Goal: Participate in discussion: Engage in conversation with other users on a specific topic

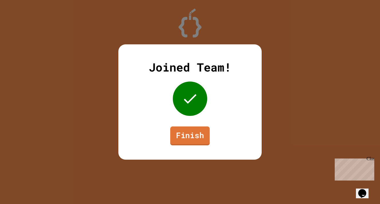
click at [201, 137] on link "Finish" at bounding box center [190, 136] width 40 height 19
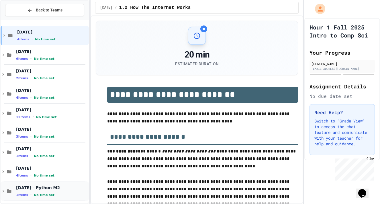
click at [69, 192] on div "[DATE] - Python M2 1 items • No time set" at bounding box center [52, 191] width 72 height 12
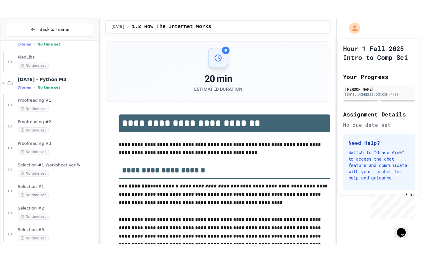
scroll to position [191, 0]
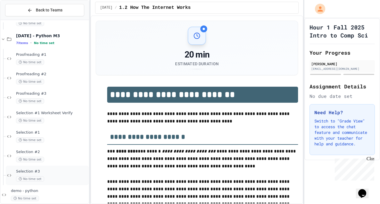
click at [52, 179] on div "No time set" at bounding box center [52, 178] width 72 height 5
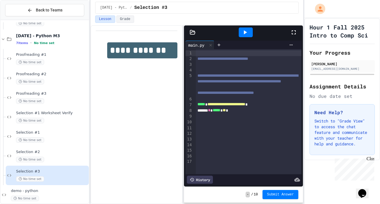
click at [294, 31] on icon at bounding box center [293, 32] width 7 height 7
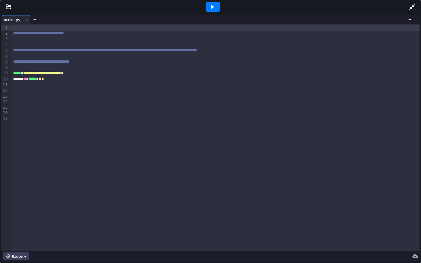
click at [211, 6] on icon at bounding box center [212, 6] width 7 height 7
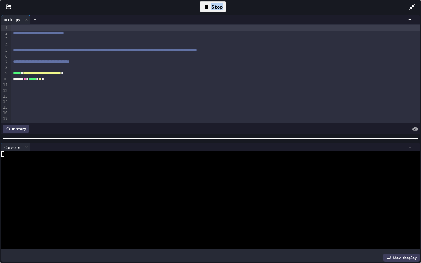
click at [211, 6] on div "Stop" at bounding box center [213, 6] width 27 height 11
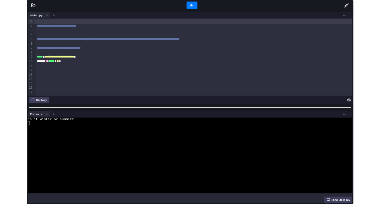
scroll to position [139, 0]
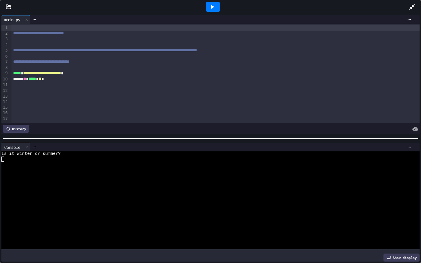
click at [1, 158] on div "Console WWWWWWWWWWWWWWWWWWWWWWWWWWWWWWWW Is it winter or summer? Show display" at bounding box center [210, 202] width 421 height 122
click at [215, 9] on icon at bounding box center [212, 6] width 7 height 7
click at [4, 160] on textarea "Terminal input" at bounding box center [2, 159] width 3 height 5
click at [215, 5] on icon at bounding box center [212, 6] width 7 height 7
click at [215, 5] on div "Stop" at bounding box center [213, 6] width 27 height 11
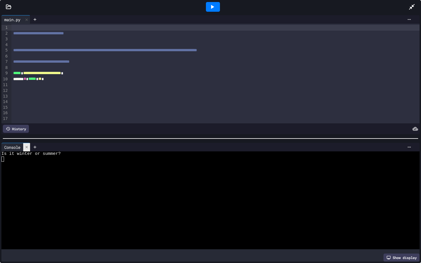
click at [26, 151] on div at bounding box center [26, 147] width 7 height 8
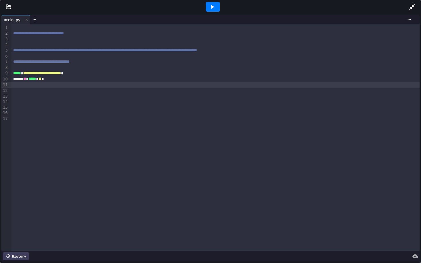
click at [59, 82] on div at bounding box center [215, 85] width 408 height 6
click at [42, 80] on span "**" at bounding box center [39, 79] width 3 height 4
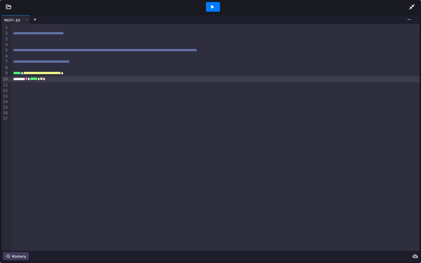
click at [43, 80] on span "**" at bounding box center [41, 79] width 3 height 4
click at [210, 9] on icon at bounding box center [212, 6] width 7 height 7
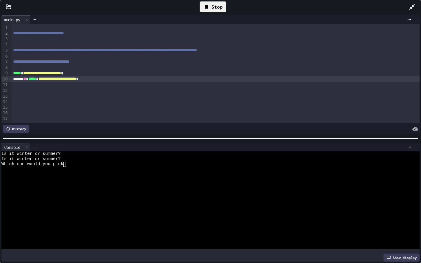
click at [210, 9] on div "Stop" at bounding box center [213, 6] width 27 height 11
click at [214, 10] on icon at bounding box center [212, 6] width 7 height 7
click at [214, 10] on div "Stop" at bounding box center [213, 6] width 27 height 11
click at [27, 146] on icon at bounding box center [27, 147] width 4 height 4
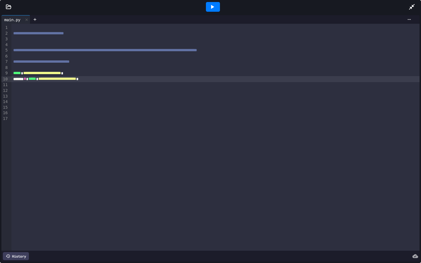
click at [117, 78] on div "**********" at bounding box center [215, 79] width 408 height 6
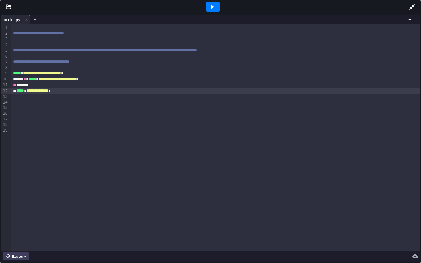
click at [209, 9] on icon at bounding box center [212, 6] width 7 height 7
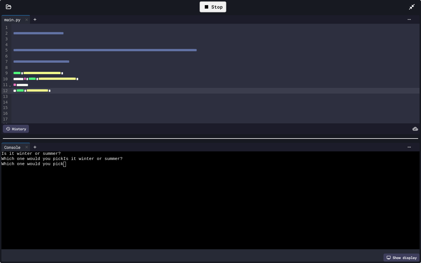
click at [213, 10] on div "Stop" at bounding box center [213, 6] width 27 height 11
click at [213, 9] on icon at bounding box center [212, 6] width 7 height 7
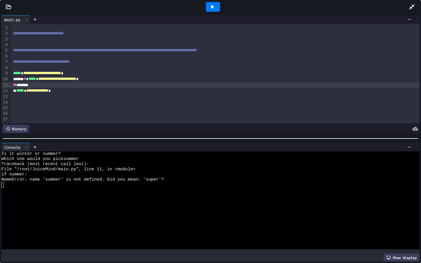
click at [12, 86] on div "** *******" at bounding box center [215, 85] width 408 height 6
click at [30, 149] on div at bounding box center [26, 147] width 7 height 8
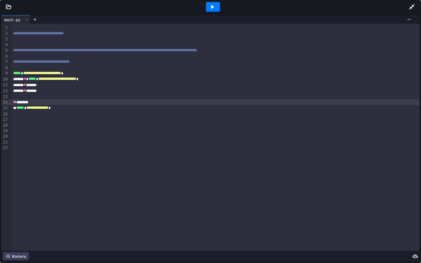
click at [13, 105] on div "** *******" at bounding box center [215, 102] width 408 height 6
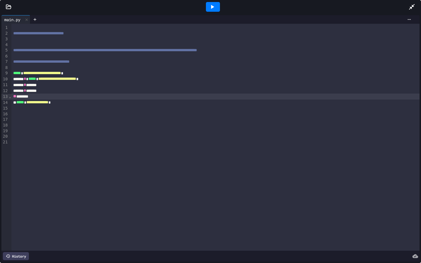
click at [34, 100] on div "**********" at bounding box center [215, 103] width 408 height 6
click at [213, 10] on icon at bounding box center [212, 6] width 7 height 7
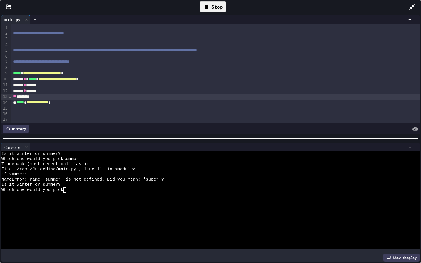
click at [213, 9] on div "Stop" at bounding box center [213, 6] width 27 height 11
click at [213, 9] on icon at bounding box center [212, 6] width 7 height 7
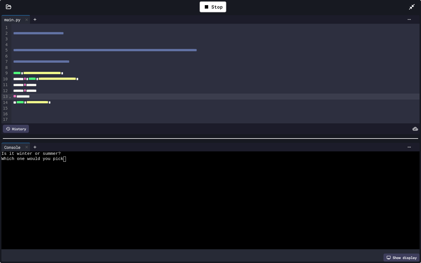
click at [66, 160] on div "Which one would you pick" at bounding box center [207, 159] width 412 height 5
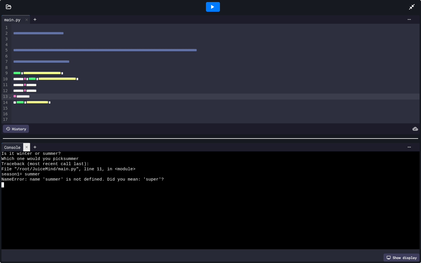
click at [29, 146] on icon at bounding box center [27, 147] width 4 height 4
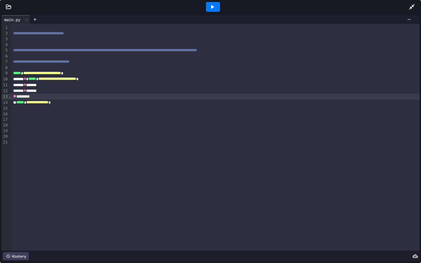
click at [16, 204] on div "History" at bounding box center [16, 256] width 26 height 8
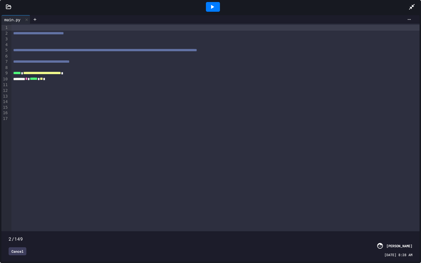
click at [9, 204] on span at bounding box center [9, 236] width 0 height 0
type input "*"
drag, startPoint x: 10, startPoint y: 231, endPoint x: 1, endPoint y: 231, distance: 8.9
click at [1, 204] on div "1/149 Cancel JuiceMind System [DATE] 8:27 AM" at bounding box center [210, 246] width 418 height 30
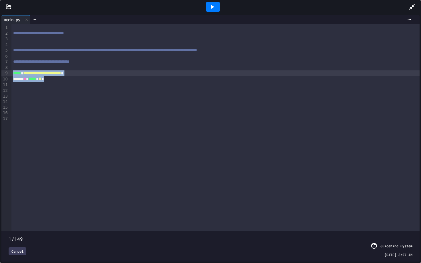
drag, startPoint x: 68, startPoint y: 81, endPoint x: 11, endPoint y: 73, distance: 57.0
click at [11, 73] on div "**********" at bounding box center [210, 128] width 418 height 208
click at [16, 204] on div "Cancel" at bounding box center [18, 251] width 18 height 8
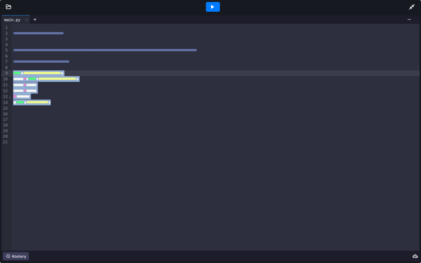
drag, startPoint x: 80, startPoint y: 104, endPoint x: 9, endPoint y: 76, distance: 76.6
click at [9, 76] on div "**********" at bounding box center [210, 137] width 418 height 227
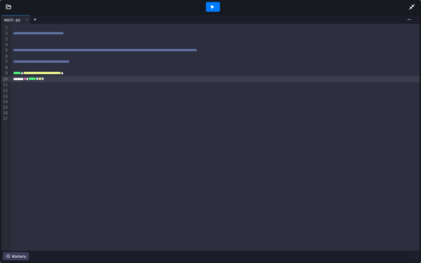
click at [65, 115] on div at bounding box center [215, 113] width 408 height 6
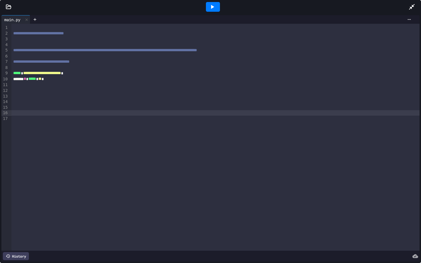
click at [210, 8] on icon at bounding box center [212, 6] width 7 height 7
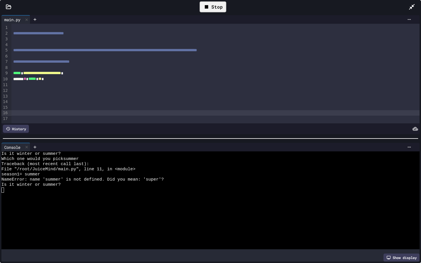
click at [210, 8] on div "Stop" at bounding box center [213, 6] width 27 height 11
click at [210, 8] on icon at bounding box center [212, 6] width 7 height 7
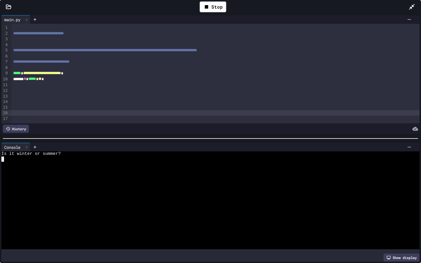
click at [68, 153] on div "Is it winter or summer?" at bounding box center [207, 153] width 412 height 5
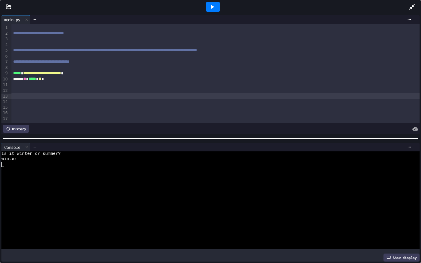
click at [26, 94] on div at bounding box center [215, 96] width 408 height 6
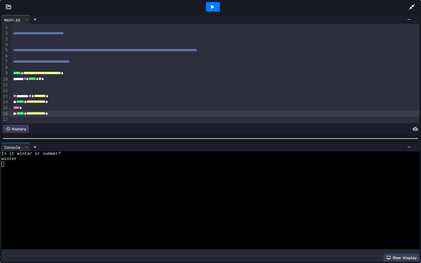
click at [211, 8] on icon at bounding box center [212, 7] width 3 height 4
click at [4, 161] on textarea "Terminal input" at bounding box center [2, 159] width 3 height 5
click at [214, 9] on icon at bounding box center [212, 6] width 7 height 7
click at [214, 9] on div "Stop" at bounding box center [213, 6] width 27 height 11
click at [4, 161] on textarea "Terminal input" at bounding box center [2, 159] width 3 height 5
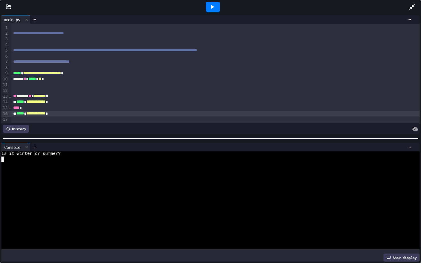
click at [4, 161] on textarea "Terminal input" at bounding box center [2, 159] width 3 height 5
click at [216, 8] on div at bounding box center [213, 7] width 14 height 10
click at [3, 162] on div at bounding box center [207, 164] width 412 height 5
click at [379, 8] on icon at bounding box center [411, 6] width 7 height 7
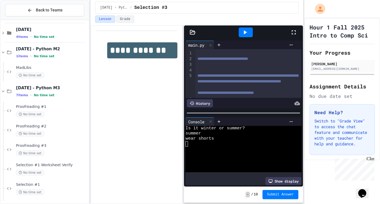
click at [294, 32] on icon at bounding box center [293, 32] width 7 height 7
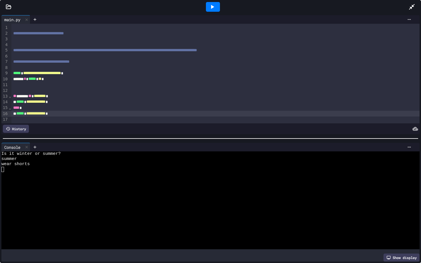
click at [379, 11] on div at bounding box center [414, 6] width 13 height 15
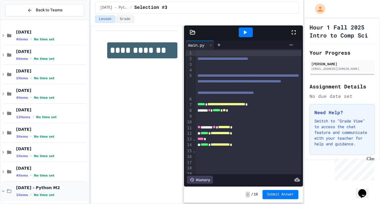
click at [40, 186] on span "[DATE] - Python M2" at bounding box center [52, 187] width 72 height 5
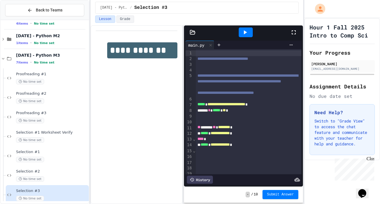
scroll to position [172, 0]
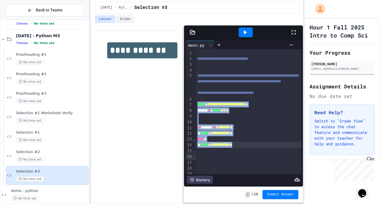
drag, startPoint x: 197, startPoint y: 116, endPoint x: 249, endPoint y: 159, distance: 67.4
click at [249, 159] on div "**********" at bounding box center [249, 111] width 106 height 125
copy div "**********"
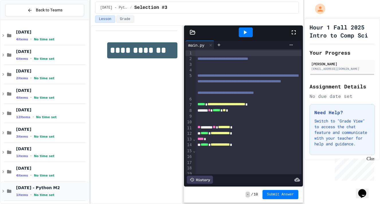
click at [64, 192] on div "[DATE] - Python M2 1 items • No time set" at bounding box center [52, 191] width 72 height 12
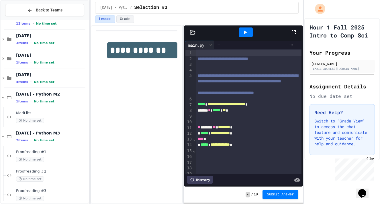
scroll to position [113, 0]
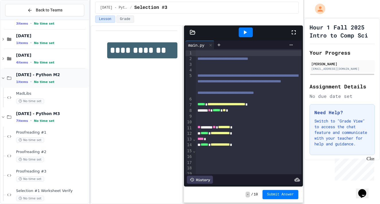
click at [2, 79] on icon at bounding box center [3, 78] width 5 height 5
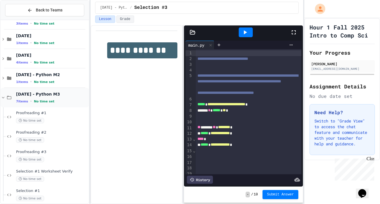
click at [2, 97] on icon at bounding box center [3, 97] width 5 height 5
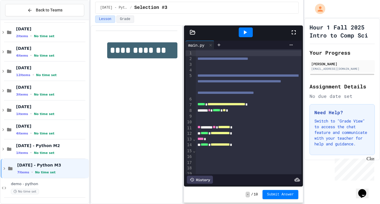
scroll to position [42, 0]
click at [20, 167] on span "[DATE] - Python M3" at bounding box center [52, 165] width 70 height 5
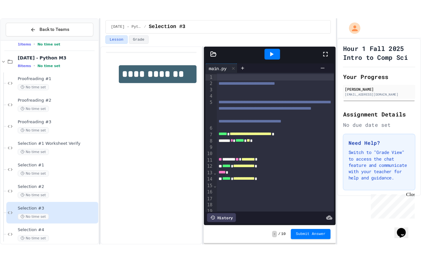
scroll to position [191, 0]
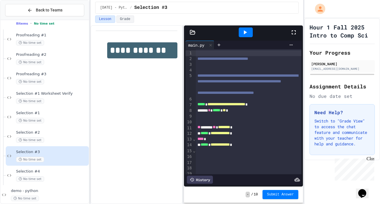
click at [20, 167] on div "Selection #4 No time set" at bounding box center [47, 175] width 83 height 19
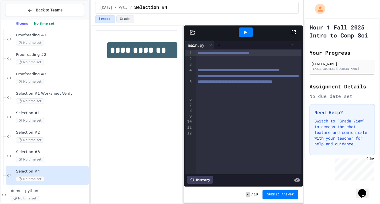
click at [292, 30] on icon at bounding box center [293, 32] width 7 height 7
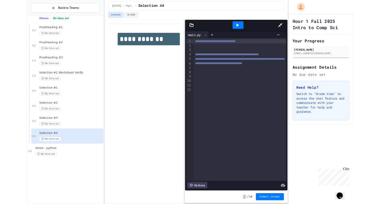
scroll to position [139, 0]
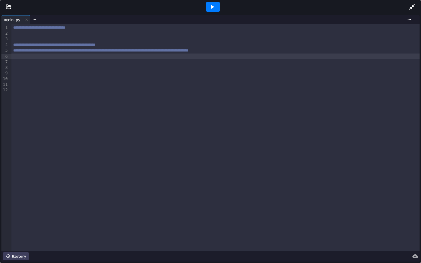
click at [20, 59] on div at bounding box center [215, 57] width 408 height 6
click at [61, 58] on span "**********" at bounding box center [42, 56] width 38 height 4
click at [28, 62] on div "****** * ***** * ** *" at bounding box center [215, 63] width 408 height 6
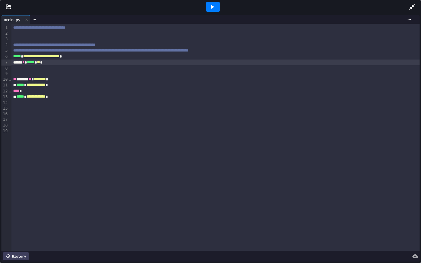
click at [34, 81] on div "** ****** ** ******** *" at bounding box center [215, 79] width 408 height 6
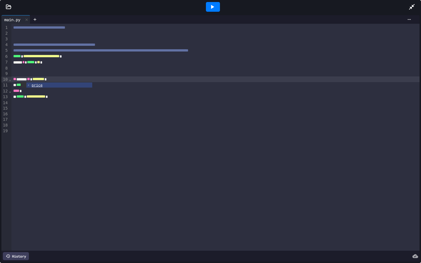
click at [30, 79] on span "**" at bounding box center [28, 79] width 3 height 4
click at [44, 81] on span "********" at bounding box center [38, 79] width 12 height 4
click at [46, 87] on span "**********" at bounding box center [35, 85] width 19 height 4
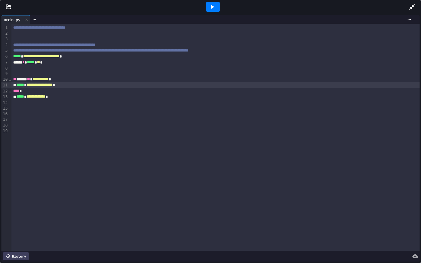
click at [46, 99] on span "**********" at bounding box center [35, 96] width 19 height 4
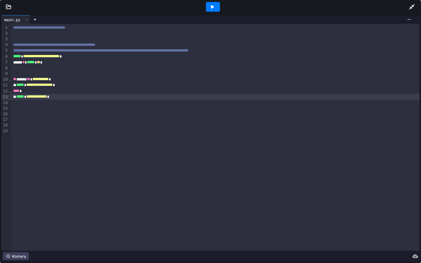
click at [209, 4] on icon at bounding box center [212, 6] width 7 height 7
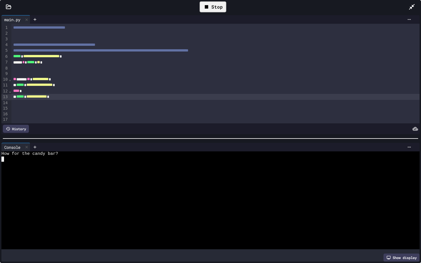
click at [3, 160] on textarea "Terminal input" at bounding box center [2, 159] width 3 height 5
click at [211, 8] on icon at bounding box center [212, 7] width 3 height 4
click at [211, 8] on div "Stop" at bounding box center [213, 6] width 27 height 11
click at [3, 162] on textarea "Terminal input" at bounding box center [2, 159] width 3 height 5
click at [3, 167] on div at bounding box center [207, 169] width 412 height 5
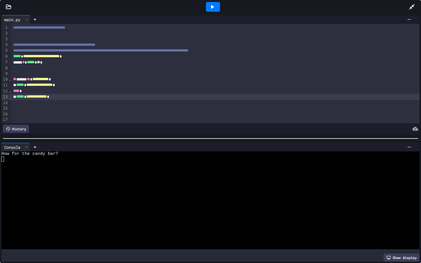
click at [209, 5] on icon at bounding box center [212, 6] width 7 height 7
click at [3, 159] on textarea "Terminal input" at bounding box center [2, 159] width 3 height 5
click at [213, 4] on icon at bounding box center [212, 6] width 7 height 7
click at [3, 161] on textarea "Terminal input" at bounding box center [2, 159] width 3 height 5
click at [5, 161] on div "2" at bounding box center [207, 159] width 412 height 5
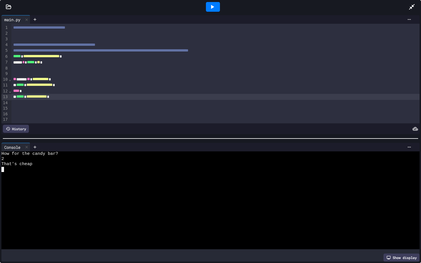
click at [49, 81] on span "**********" at bounding box center [40, 79] width 16 height 4
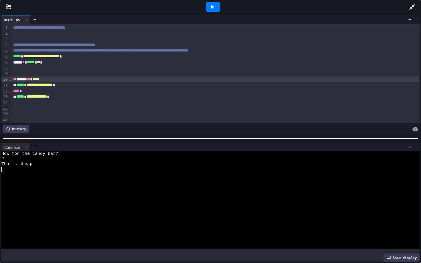
click at [212, 9] on icon at bounding box center [212, 6] width 7 height 7
click at [212, 9] on div "Stop" at bounding box center [213, 6] width 27 height 11
click at [3, 161] on textarea "Terminal input" at bounding box center [2, 159] width 3 height 5
click at [211, 7] on icon at bounding box center [212, 7] width 3 height 4
click at [4, 162] on div at bounding box center [207, 164] width 412 height 5
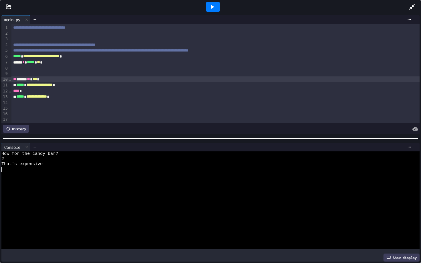
click at [209, 8] on icon at bounding box center [212, 6] width 7 height 7
click at [209, 8] on icon at bounding box center [206, 6] width 7 height 7
click at [209, 8] on icon at bounding box center [212, 6] width 7 height 7
click at [3, 161] on textarea "Terminal input" at bounding box center [2, 159] width 3 height 5
click at [210, 8] on icon at bounding box center [212, 6] width 7 height 7
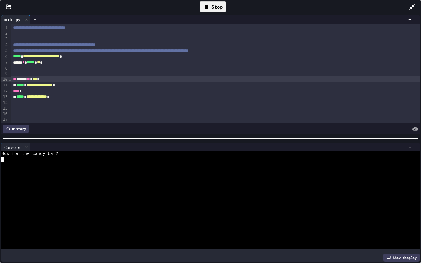
click at [3, 161] on textarea "Terminal input" at bounding box center [2, 159] width 3 height 5
click at [211, 8] on icon at bounding box center [212, 6] width 7 height 7
click at [379, 5] on icon at bounding box center [411, 6] width 7 height 7
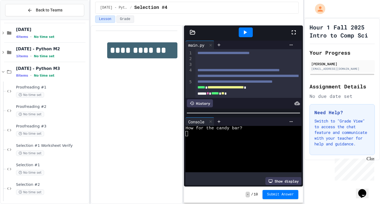
click at [293, 31] on icon at bounding box center [294, 32] width 4 height 4
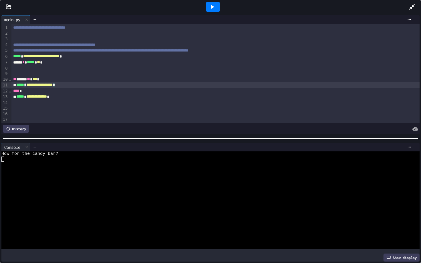
click at [31, 86] on div "**********" at bounding box center [215, 85] width 408 height 6
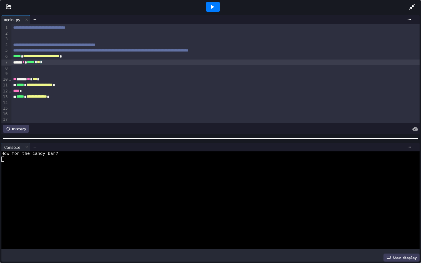
click at [45, 63] on div "***** * ***** * ** *" at bounding box center [215, 63] width 408 height 6
click at [33, 63] on span "*****" at bounding box center [31, 62] width 8 height 4
click at [70, 62] on div "***** * ***** * ***** * ** *" at bounding box center [215, 63] width 408 height 6
click at [83, 133] on div "History" at bounding box center [210, 128] width 418 height 11
click at [3, 161] on textarea "Terminal input" at bounding box center [2, 159] width 3 height 5
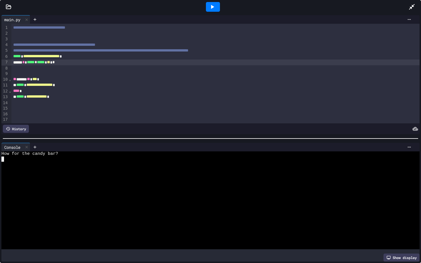
click at [214, 5] on icon at bounding box center [212, 6] width 7 height 7
click at [1, 162] on div at bounding box center [207, 164] width 412 height 5
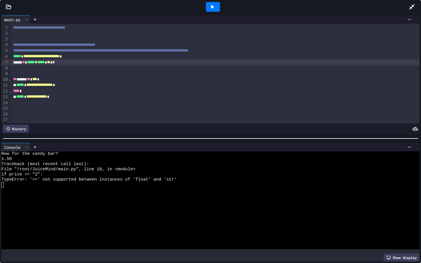
click at [218, 6] on div at bounding box center [213, 7] width 14 height 10
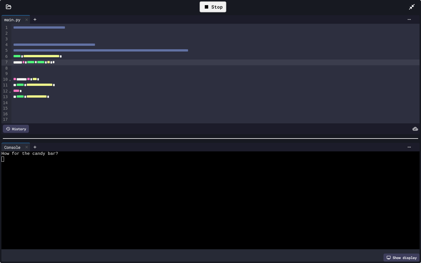
click at [218, 6] on div "Stop" at bounding box center [213, 6] width 27 height 11
click at [3, 158] on textarea "Terminal input" at bounding box center [2, 159] width 3 height 5
drag, startPoint x: 3, startPoint y: 158, endPoint x: 53, endPoint y: 129, distance: 57.4
click at [5, 157] on div "WWWWWWWWWWWWWWWWWWWWWWWWWWWWWWWW How for the candy bar?" at bounding box center [207, 200] width 412 height 98
click at [206, 12] on div at bounding box center [213, 6] width 20 height 15
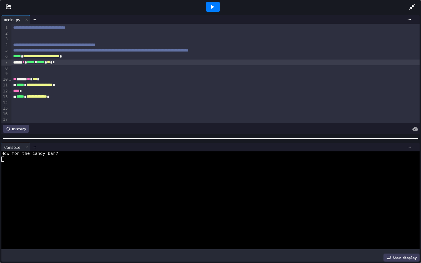
click at [210, 9] on icon at bounding box center [212, 6] width 7 height 7
click at [3, 163] on div at bounding box center [207, 164] width 412 height 5
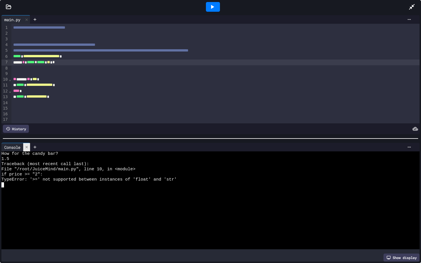
click at [29, 147] on div at bounding box center [26, 147] width 7 height 8
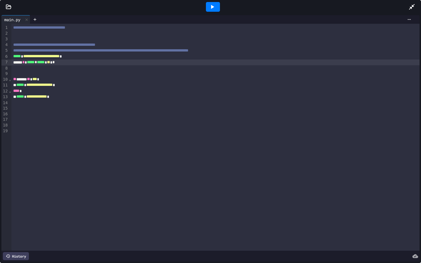
click at [214, 5] on icon at bounding box center [212, 6] width 7 height 7
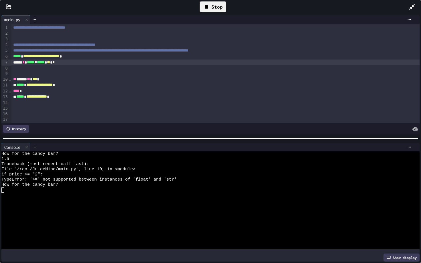
click at [210, 6] on div "Stop" at bounding box center [213, 6] width 27 height 11
click at [210, 6] on icon at bounding box center [212, 6] width 7 height 7
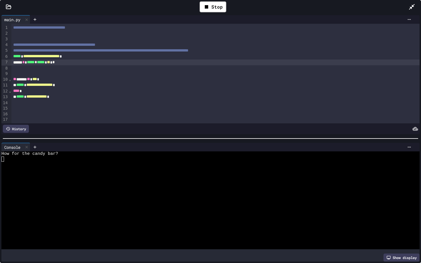
click at [73, 63] on div "***** * ***** * ***** * ** * *" at bounding box center [215, 63] width 408 height 6
click at [5, 160] on div at bounding box center [207, 159] width 412 height 5
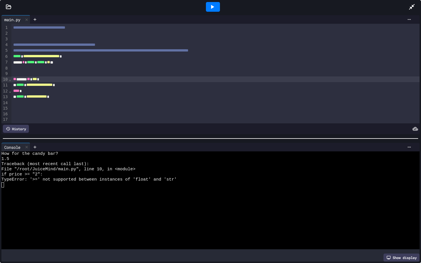
click at [40, 81] on div "** ***** ** *** *" at bounding box center [215, 79] width 408 height 6
click at [39, 79] on span "***" at bounding box center [36, 79] width 5 height 4
click at [40, 80] on span "**" at bounding box center [38, 79] width 3 height 4
click at [208, 10] on div at bounding box center [213, 7] width 14 height 10
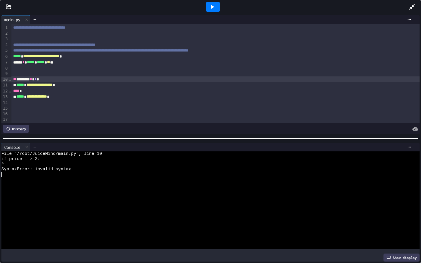
click at [36, 80] on div "** ******* * * *" at bounding box center [215, 79] width 408 height 6
click at [211, 9] on icon at bounding box center [212, 6] width 7 height 7
click at [5, 159] on div at bounding box center [207, 159] width 412 height 5
click at [212, 4] on icon at bounding box center [212, 6] width 7 height 7
click at [379, 9] on icon at bounding box center [411, 6] width 7 height 7
